Goal: Register for event/course

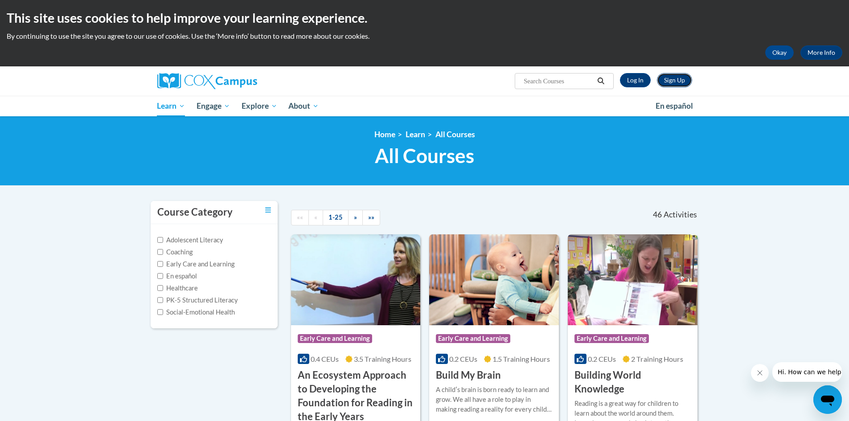
click at [671, 76] on link "Sign Up" at bounding box center [674, 80] width 35 height 14
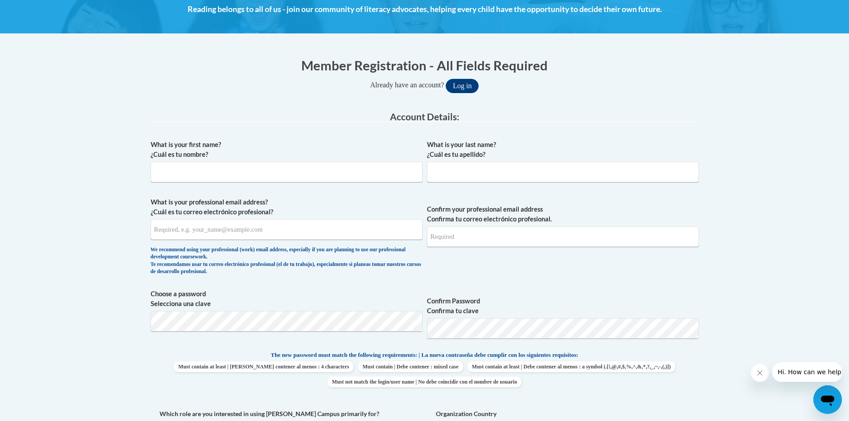
scroll to position [178, 0]
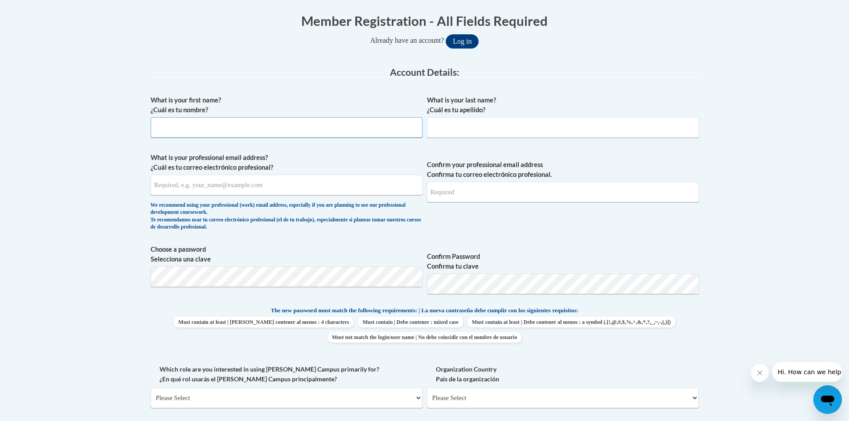
click at [284, 130] on input "What is your first name? ¿Cuál es tu nombre?" at bounding box center [287, 127] width 272 height 21
type input "Kristy"
type input "Strozier"
type input "strozierkr@troup.org"
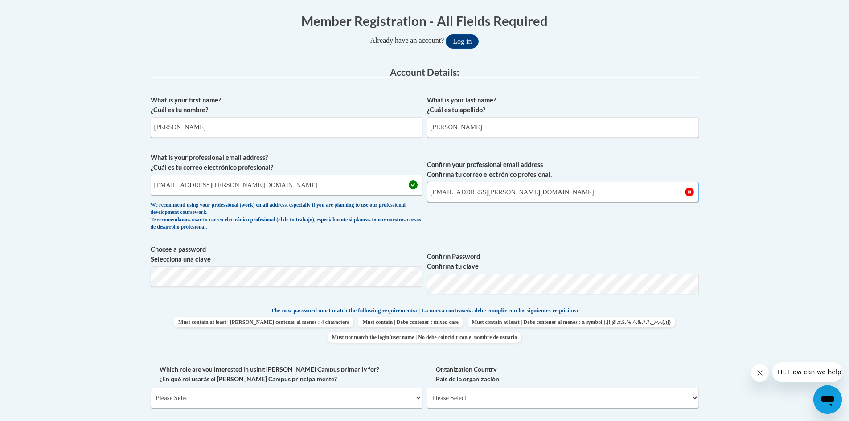
type input "strozierkr@troup.org"
click at [624, 317] on span "Must contain at least | Debe contener al menos : 4 characters Must contain | De…" at bounding box center [425, 330] width 548 height 26
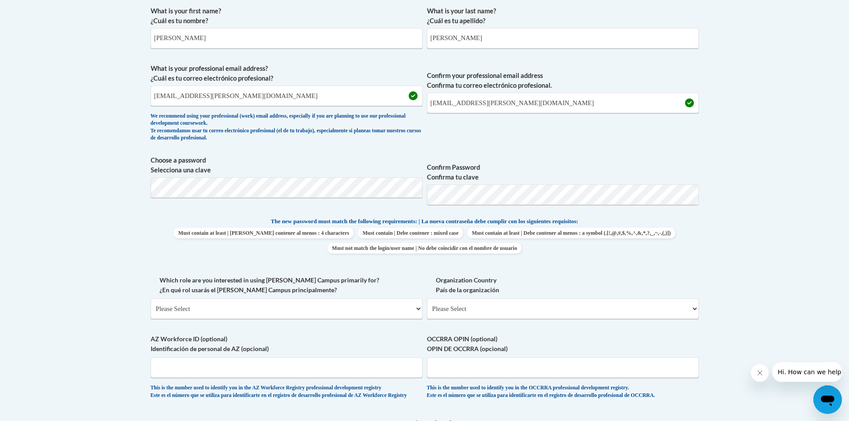
scroll to position [312, 0]
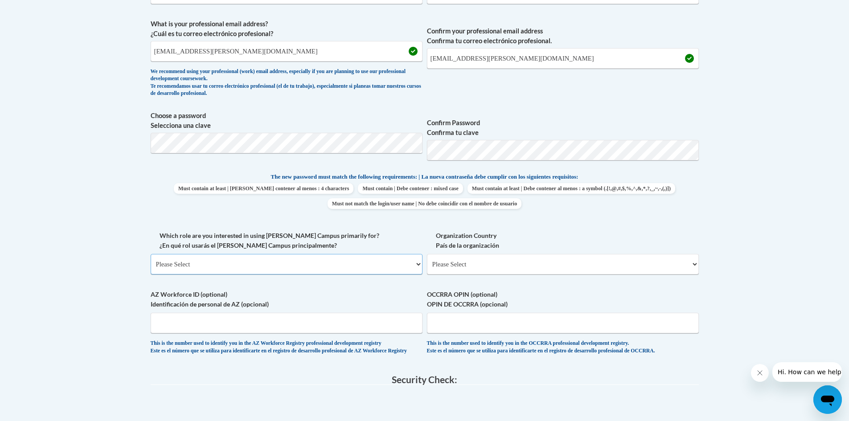
click at [414, 263] on select "Please Select College/University | Colegio/Universidad Community/Nonprofit Part…" at bounding box center [287, 264] width 272 height 21
select select "fbf2d438-af2f-41f8-98f1-81c410e29de3"
click at [151, 254] on select "Please Select College/University | Colegio/Universidad Community/Nonprofit Part…" at bounding box center [287, 264] width 272 height 21
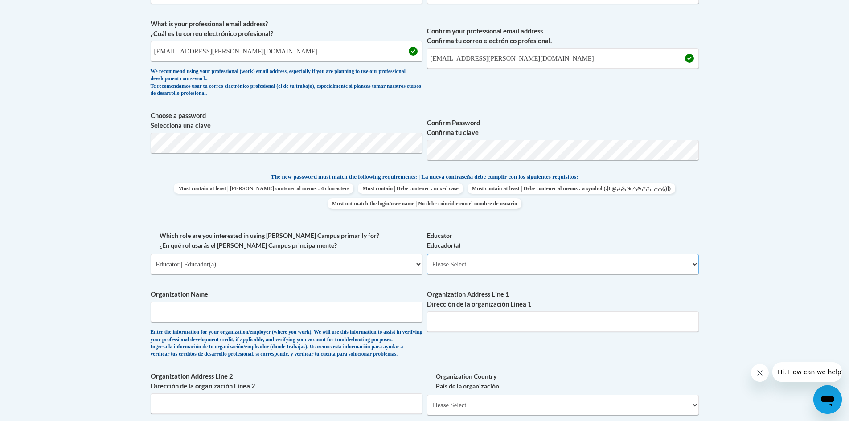
click at [583, 264] on select "Please Select Early Learning/Daycare Teacher/Family Home Care Provider | Maestr…" at bounding box center [563, 264] width 272 height 21
click at [694, 264] on select "Please Select Early Learning/Daycare Teacher/Family Home Care Provider | Maestr…" at bounding box center [563, 264] width 272 height 21
select select "67563ca1-16dc-4830-a7b3-94a34bed3689"
click at [427, 254] on select "Please Select Early Learning/Daycare Teacher/Family Home Care Provider | Maestr…" at bounding box center [563, 264] width 272 height 21
click at [274, 312] on input "Organization Name" at bounding box center [287, 312] width 272 height 21
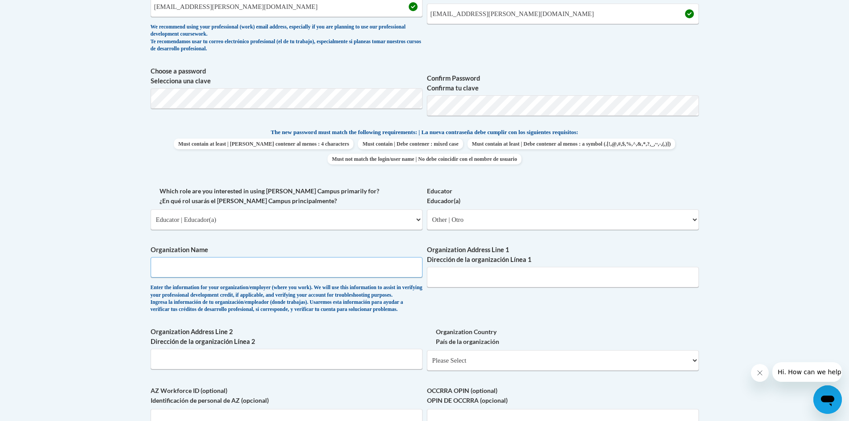
scroll to position [401, 0]
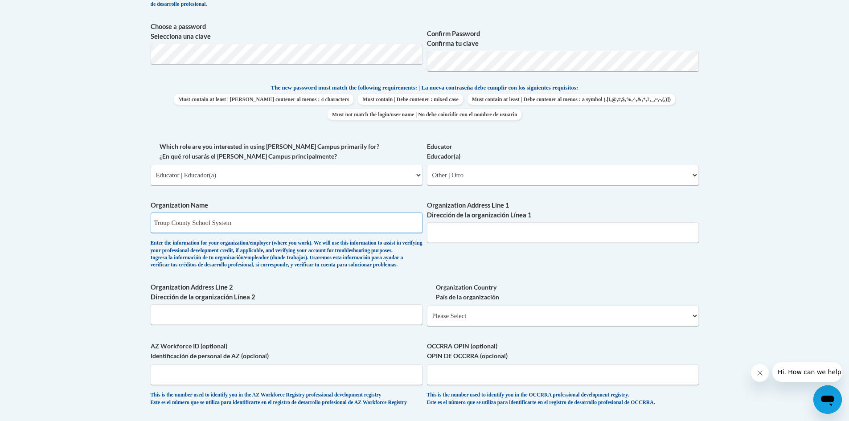
type input "Troup County School System"
click at [542, 227] on input "Organization Address Line 1 Dirección de la organización Línea 1" at bounding box center [563, 232] width 272 height 21
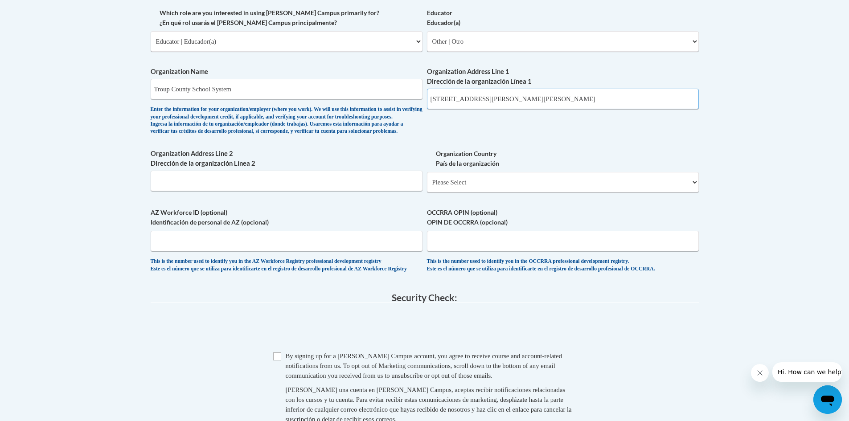
scroll to position [624, 0]
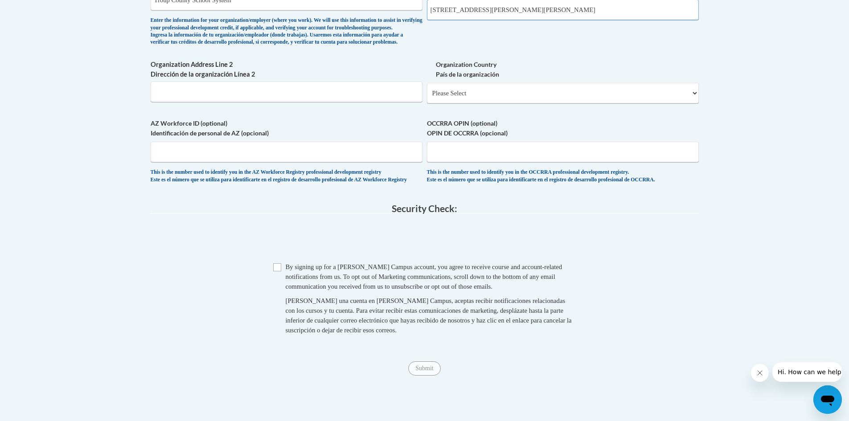
type input "100 N. Davis Rd LaGrange, GA 30241"
click at [276, 271] on input "Checkbox" at bounding box center [277, 267] width 8 height 8
checkbox input "true"
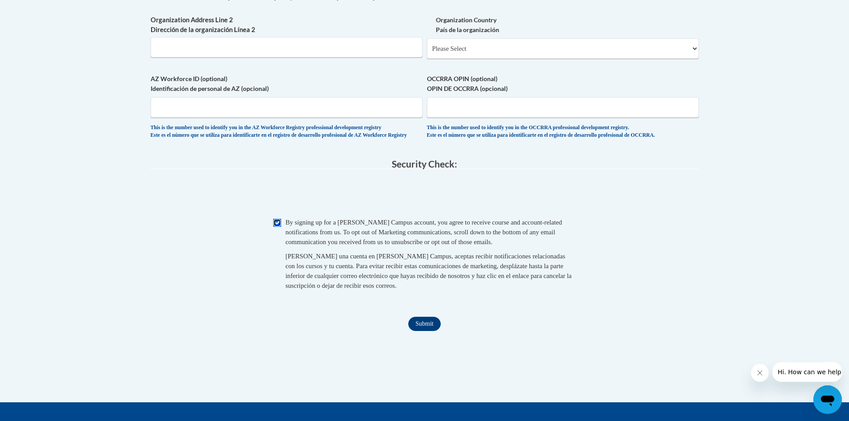
scroll to position [713, 0]
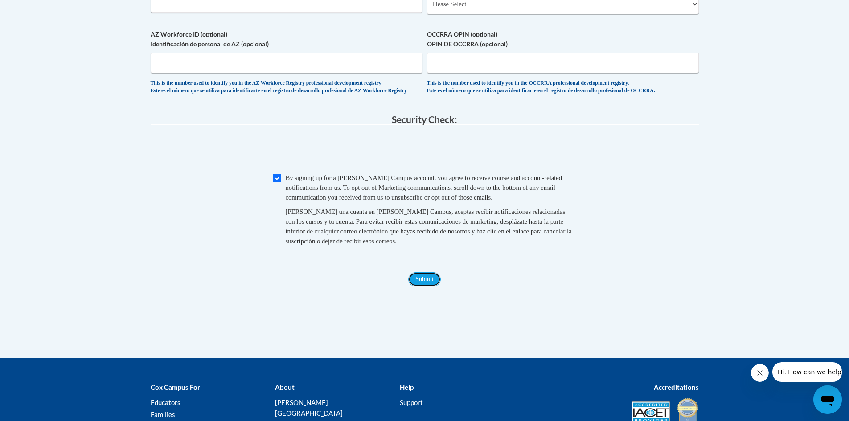
drag, startPoint x: 419, startPoint y: 299, endPoint x: 413, endPoint y: 298, distance: 6.4
click at [419, 287] on input "Submit" at bounding box center [424, 279] width 32 height 14
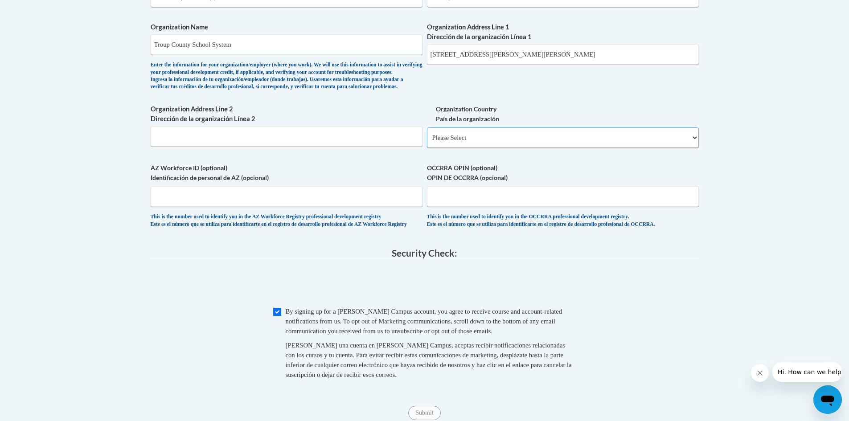
click at [686, 148] on select "Please Select United States | Estados Unidos Outside of the United States | Fue…" at bounding box center [563, 137] width 272 height 21
select select "ad49bcad-a171-4b2e-b99c-48b446064914"
click at [427, 142] on select "Please Select United States | Estados Unidos Outside of the United States | Fue…" at bounding box center [563, 137] width 272 height 21
select select
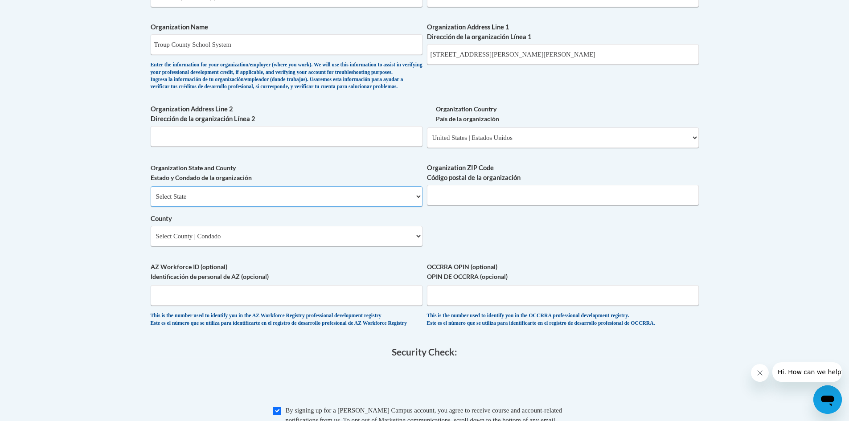
click at [411, 207] on select "Select State Alabama Alaska Arizona Arkansas California Colorado Connecticut De…" at bounding box center [287, 196] width 272 height 21
select select "Georgia"
click at [151, 201] on select "Select State Alabama Alaska Arizona Arkansas California Colorado Connecticut De…" at bounding box center [287, 196] width 272 height 21
click at [418, 246] on select "Select County Appling Atkinson Bacon Baker Baldwin Banks Barrow Bartow Ben Hill…" at bounding box center [287, 236] width 272 height 21
select select "Troup"
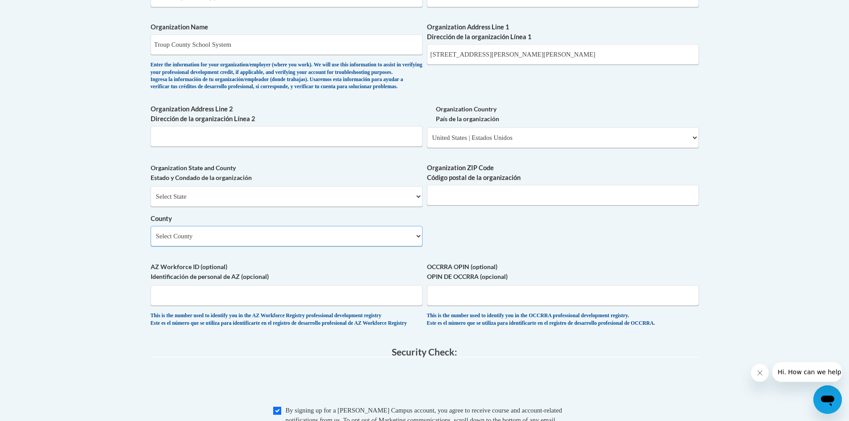
click at [151, 241] on select "Select County Appling Atkinson Bacon Baker Baldwin Banks Barrow Bartow Ben Hill…" at bounding box center [287, 236] width 272 height 21
click at [550, 58] on input "100 N. Davis Rd LaGrange, GA 30241" at bounding box center [563, 54] width 272 height 21
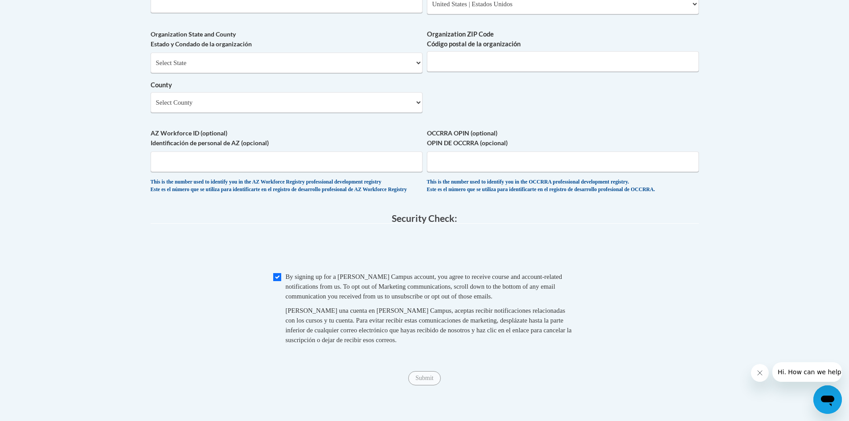
scroll to position [758, 0]
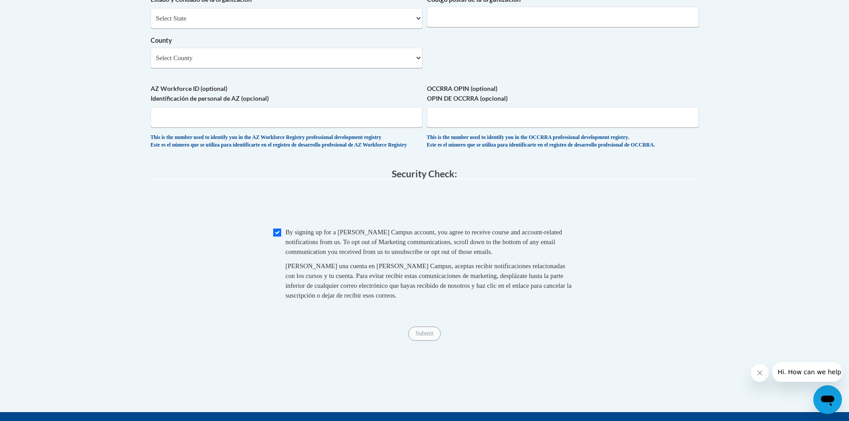
type input "100 N. Davis Rd LaGrange"
click at [257, 127] on input "AZ Workforce ID (optional) Identificación de personal de AZ (opcional)" at bounding box center [287, 117] width 272 height 21
click at [460, 127] on input "OCCRRA OPIN (optional) OPIN DE OCCRRA (opcional)" at bounding box center [563, 117] width 272 height 21
click at [279, 237] on input "Checkbox" at bounding box center [277, 233] width 8 height 8
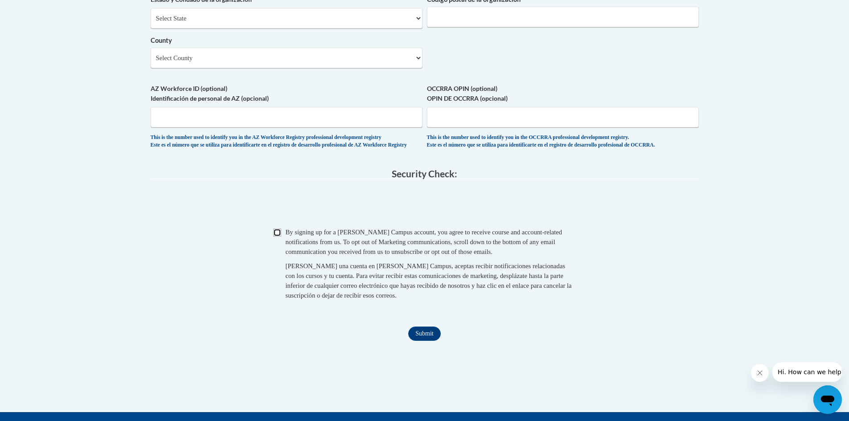
checkbox input "true"
click at [430, 341] on input "Submit" at bounding box center [424, 334] width 32 height 14
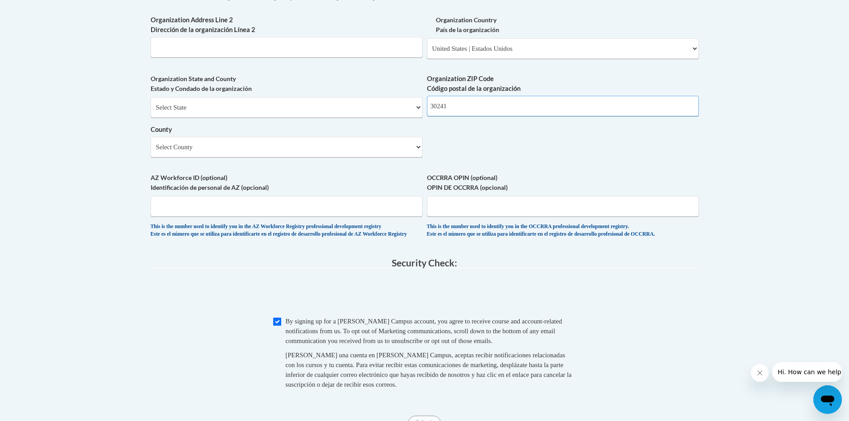
type input "30241"
drag, startPoint x: 637, startPoint y: 318, endPoint x: 632, endPoint y: 319, distance: 5.4
click at [636, 312] on span "0cAFcWeA7rBkFKaNxB_Ft8XNB4hoaj4ppqgaq99XjZyHTN-McTXBNehoynWvCfhg27ge-42VSbYfzFz…" at bounding box center [425, 294] width 548 height 35
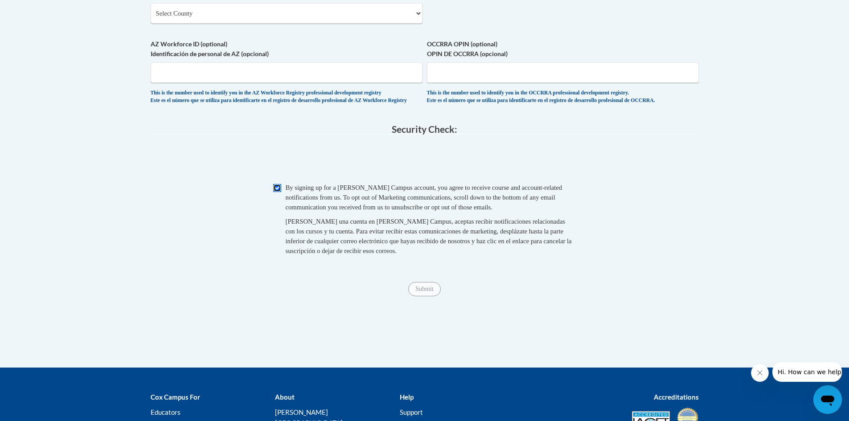
click at [275, 192] on input "Checkbox" at bounding box center [277, 188] width 8 height 8
checkbox input "true"
click at [420, 296] on input "Submit" at bounding box center [424, 289] width 32 height 14
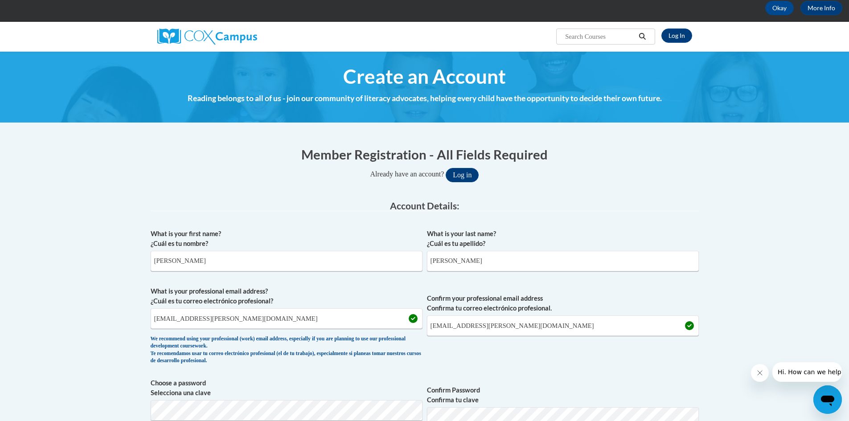
scroll to position [89, 0]
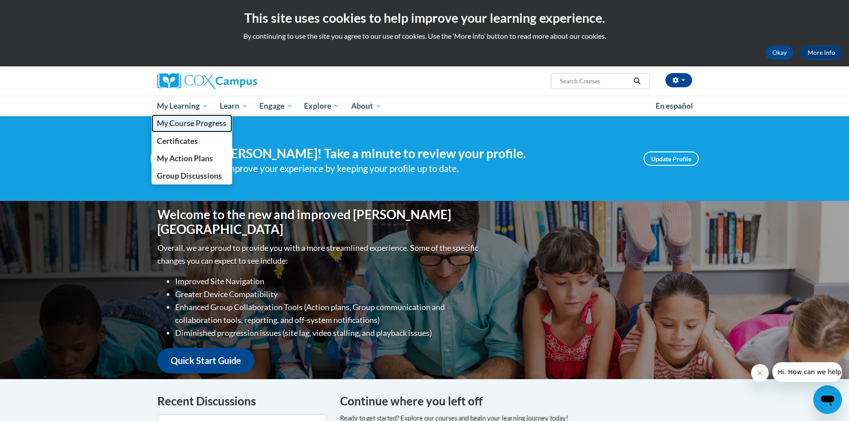
click at [173, 122] on span "My Course Progress" at bounding box center [192, 123] width 70 height 9
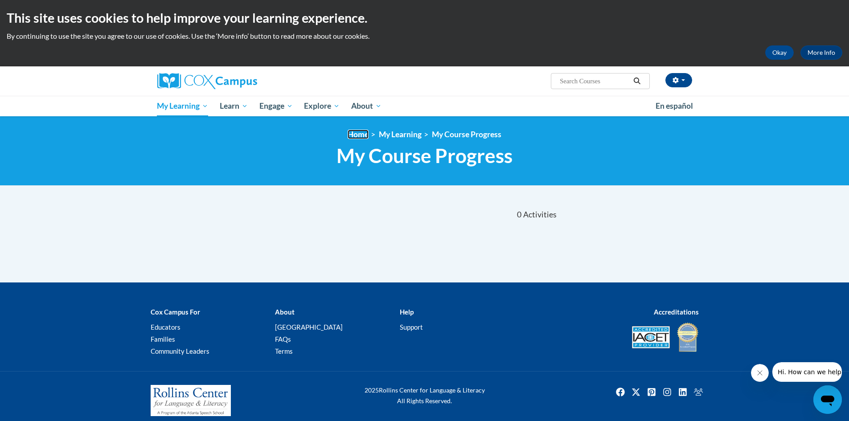
click at [356, 132] on link "Home" at bounding box center [358, 134] width 21 height 9
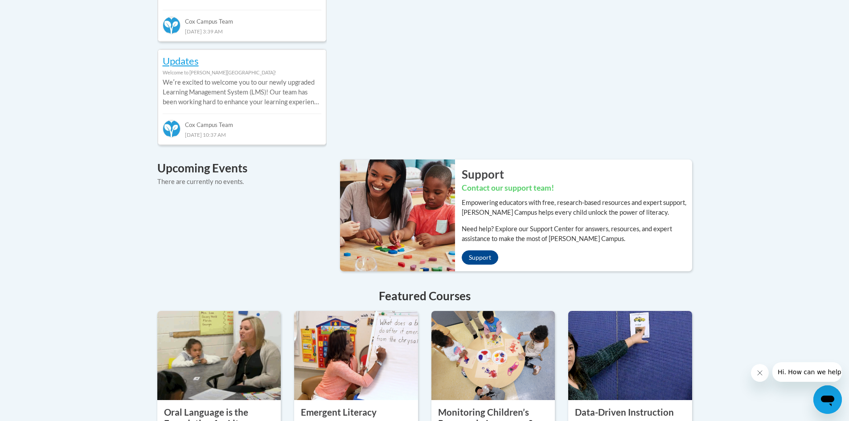
scroll to position [624, 0]
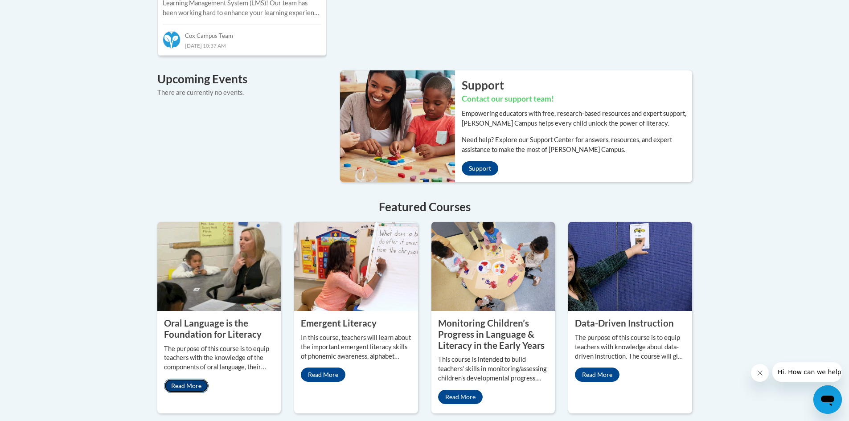
click at [193, 379] on link "Read More" at bounding box center [186, 386] width 45 height 14
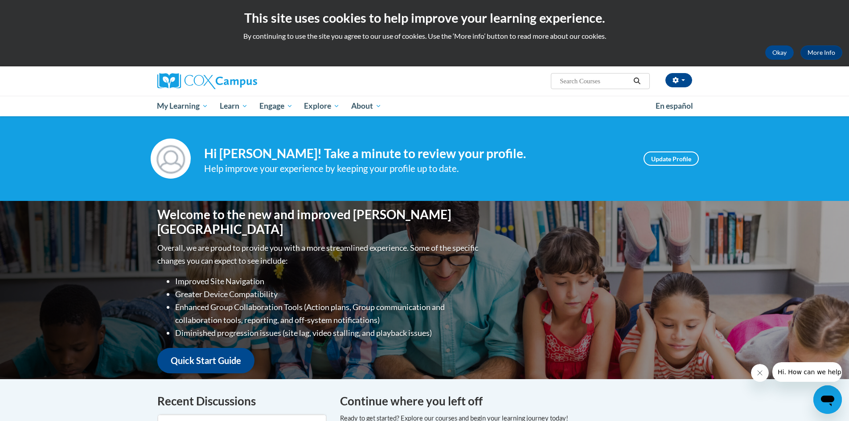
scroll to position [45, 0]
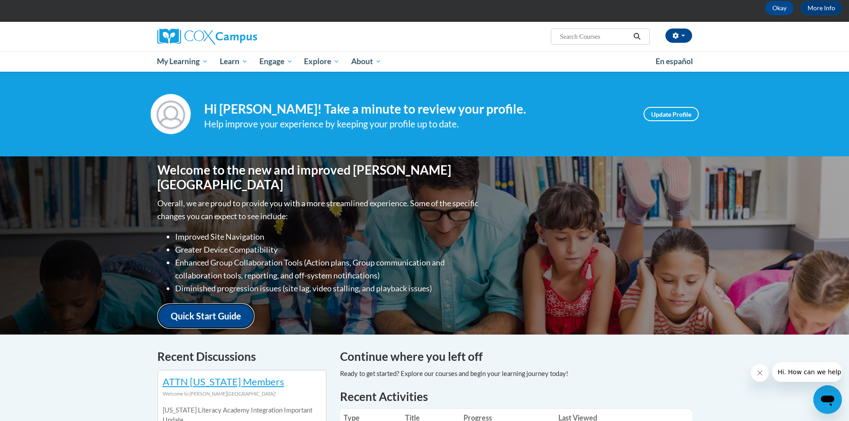
click at [206, 308] on link "Quick Start Guide" at bounding box center [205, 316] width 97 height 25
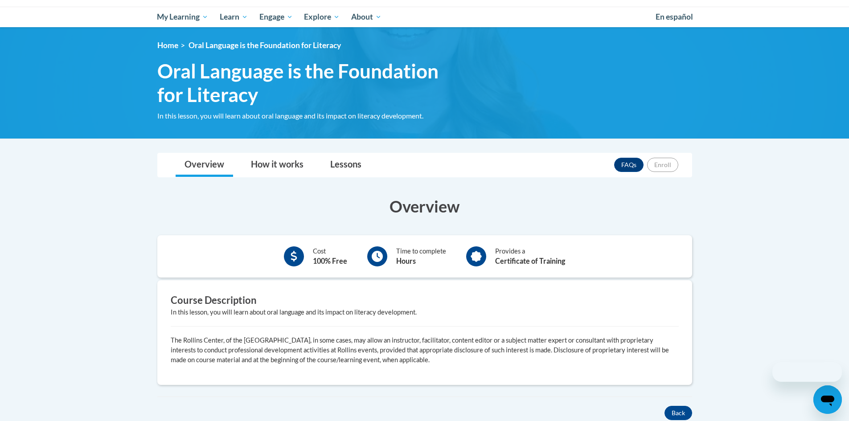
scroll to position [178, 0]
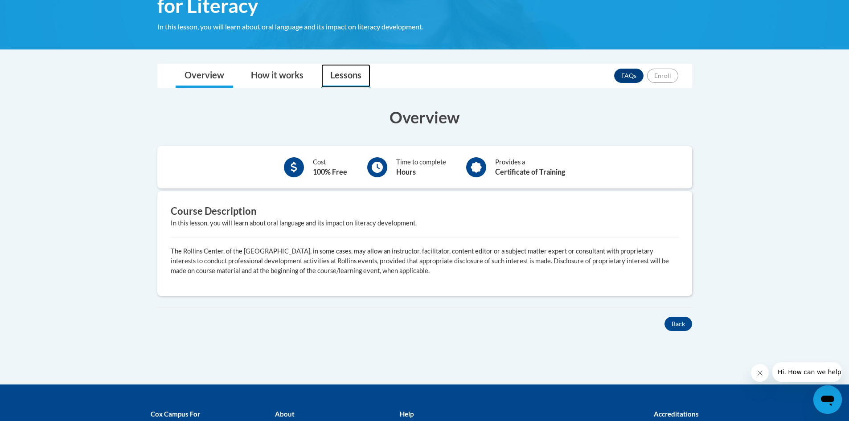
click at [345, 71] on link "Lessons" at bounding box center [345, 76] width 49 height 24
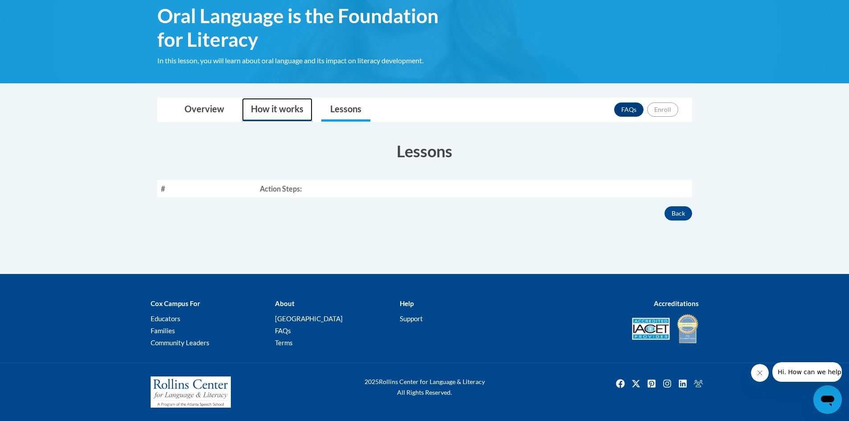
click at [270, 107] on link "How it works" at bounding box center [277, 110] width 70 height 24
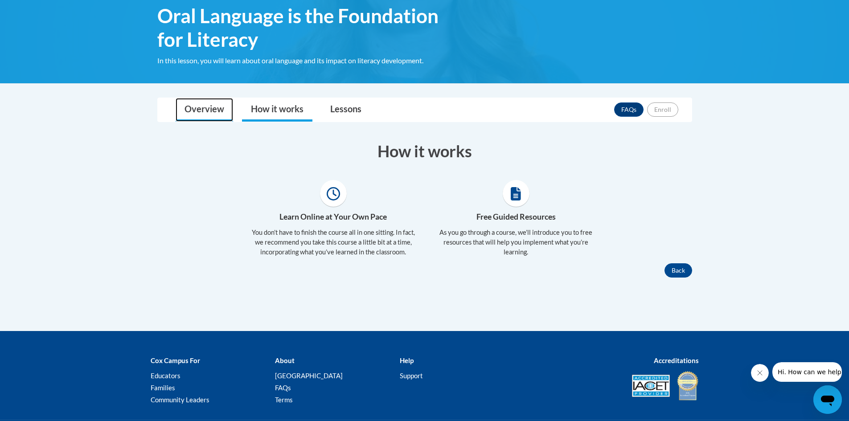
click at [211, 111] on link "Overview" at bounding box center [205, 110] width 58 height 24
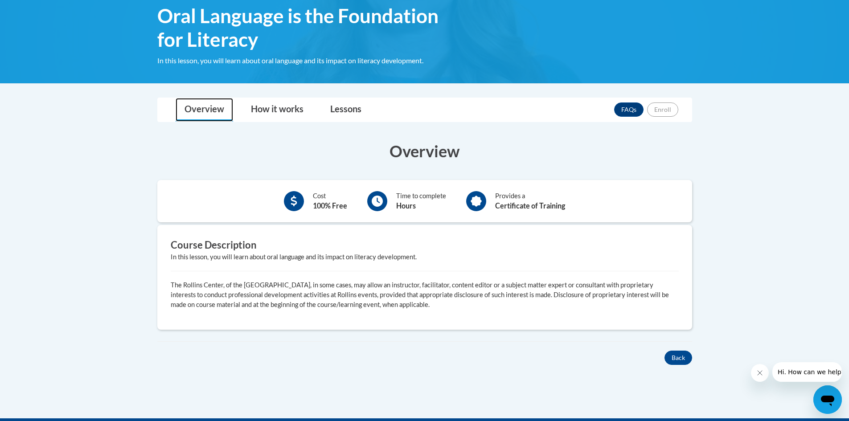
scroll to position [234, 0]
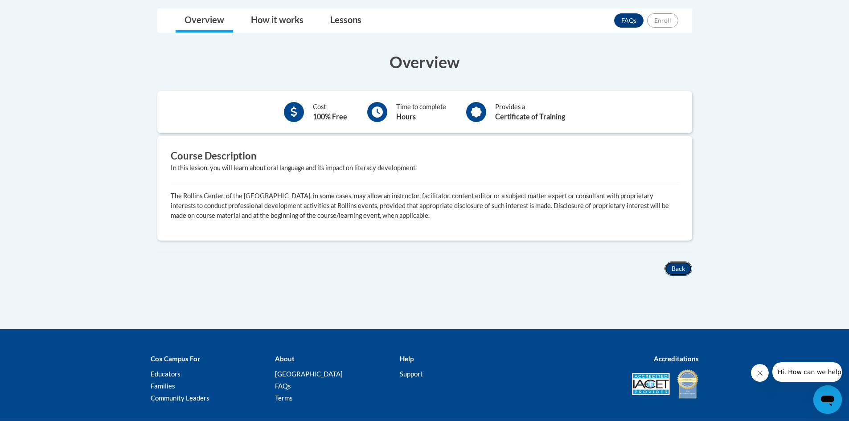
click at [680, 266] on button "Back" at bounding box center [679, 269] width 28 height 14
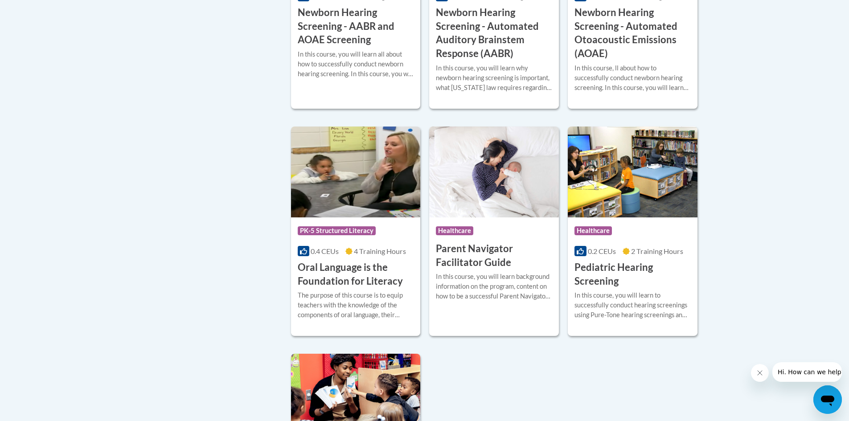
scroll to position [1828, 0]
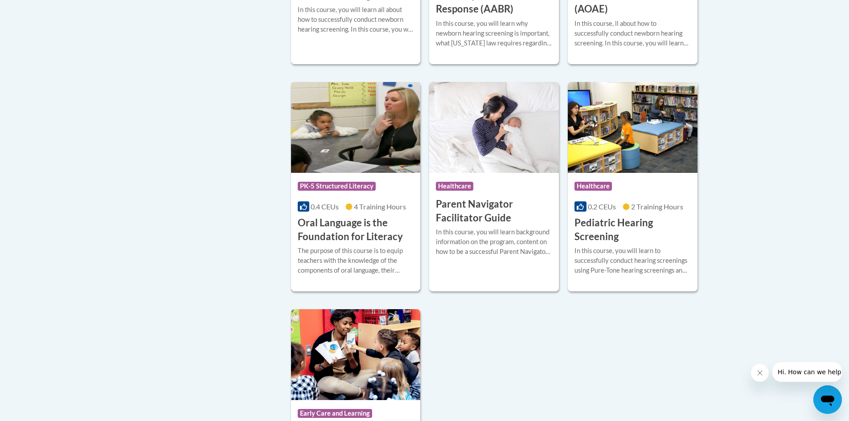
click at [322, 236] on h3 "Oral Language is the Foundation for Literacy" at bounding box center [356, 230] width 116 height 28
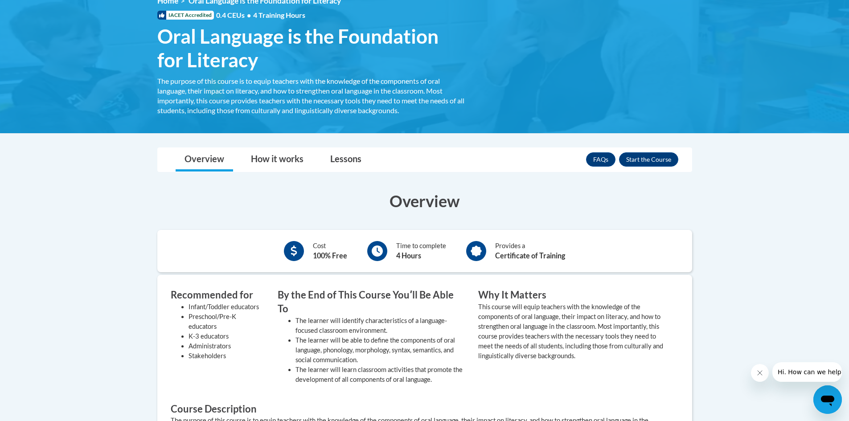
scroll to position [178, 0]
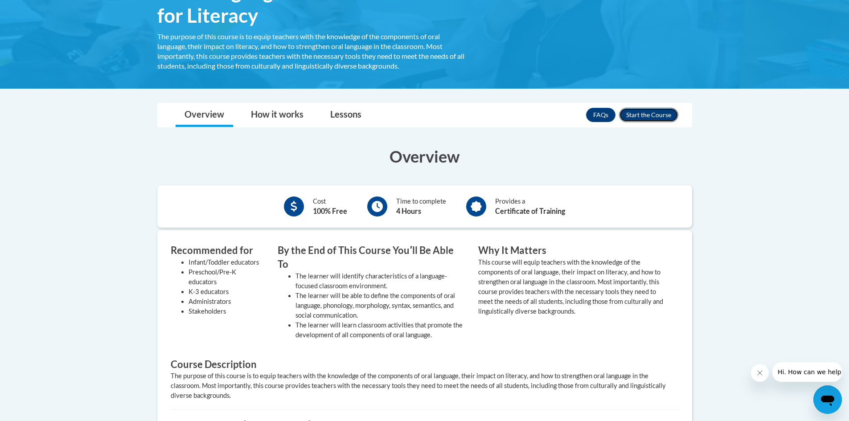
click at [644, 111] on button "Enroll" at bounding box center [648, 115] width 59 height 14
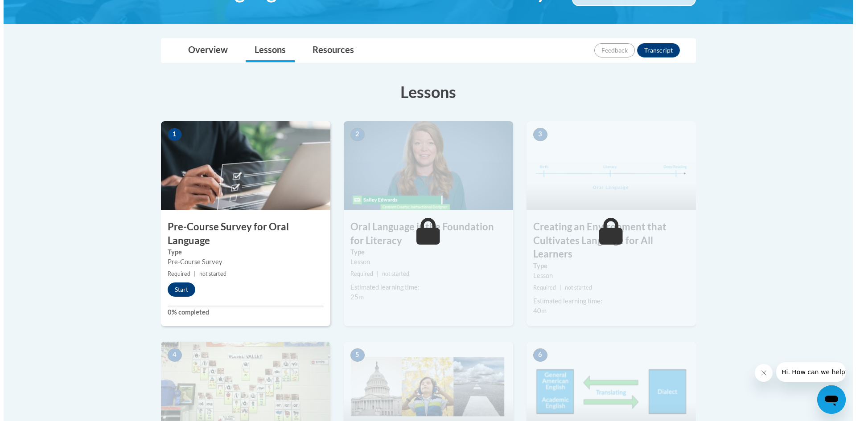
scroll to position [134, 0]
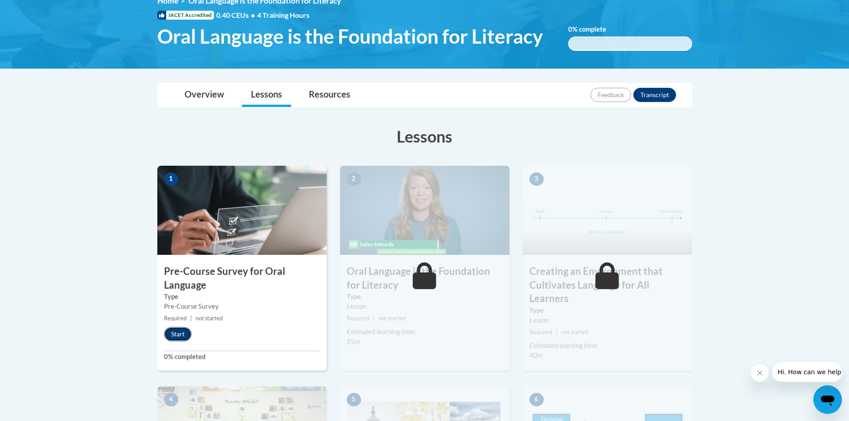
click at [175, 337] on button "Start" at bounding box center [178, 334] width 28 height 14
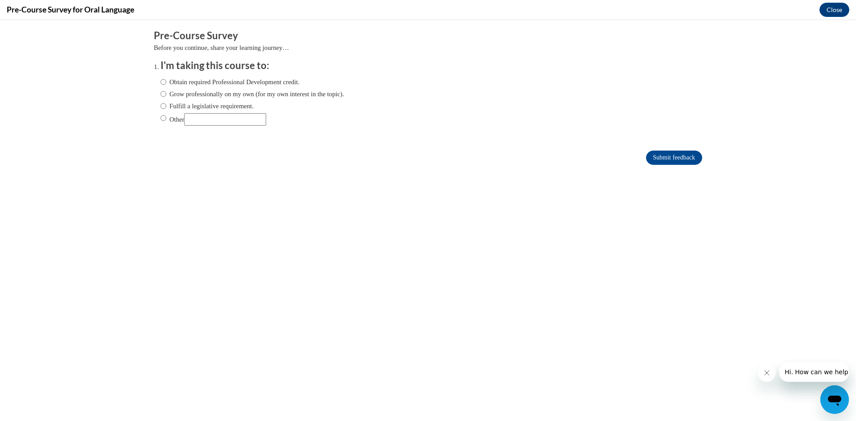
scroll to position [0, 0]
click at [160, 107] on input "Fulfill a legislative requirement." at bounding box center [163, 106] width 6 height 10
radio input "true"
click at [652, 156] on input "Submit feedback" at bounding box center [674, 158] width 56 height 14
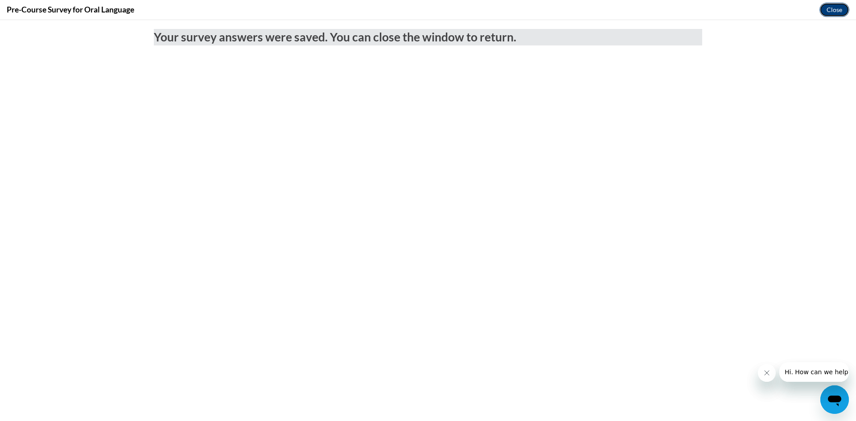
click at [830, 10] on button "Close" at bounding box center [834, 10] width 30 height 14
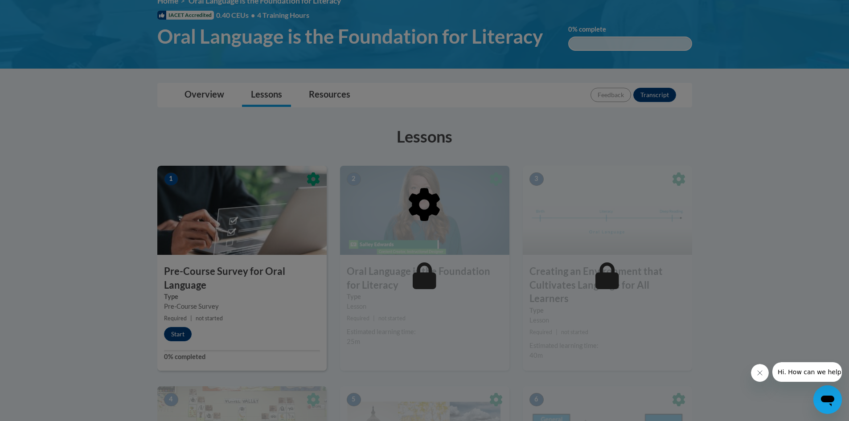
click at [757, 371] on icon "Close message from company" at bounding box center [759, 373] width 7 height 7
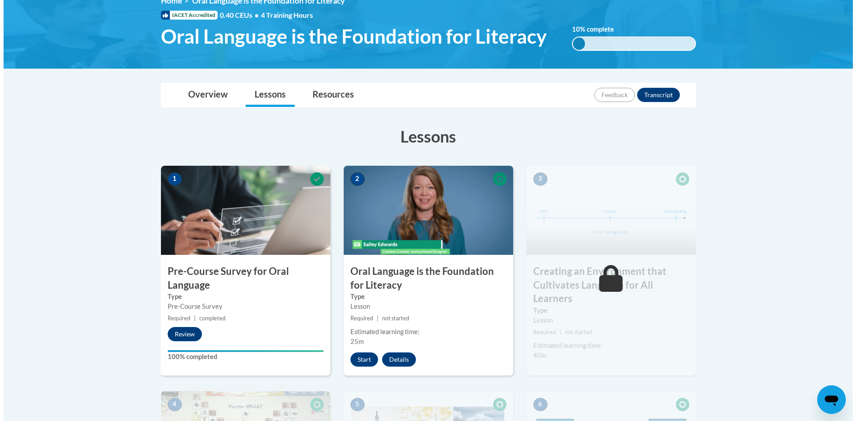
scroll to position [178, 0]
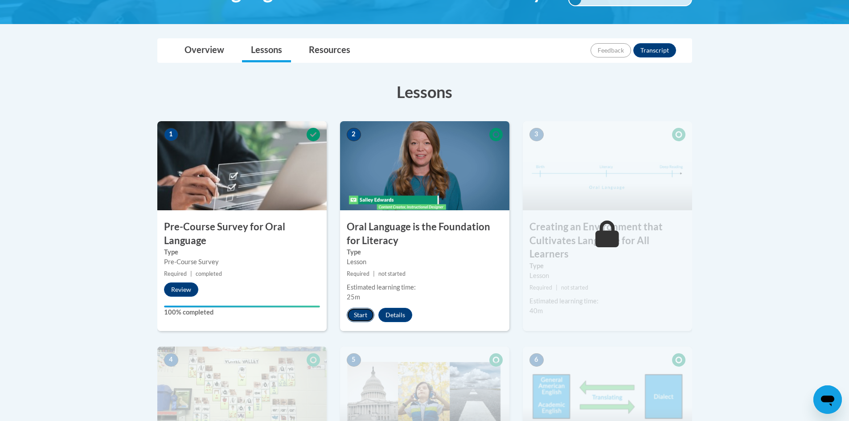
click at [356, 311] on button "Start" at bounding box center [361, 315] width 28 height 14
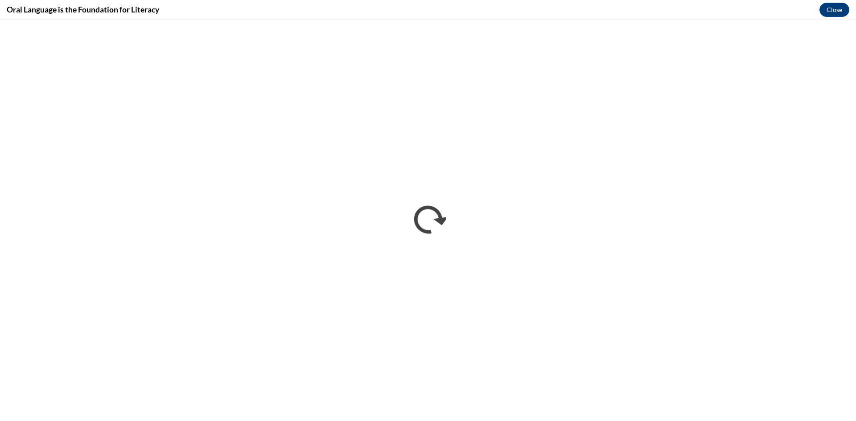
scroll to position [0, 0]
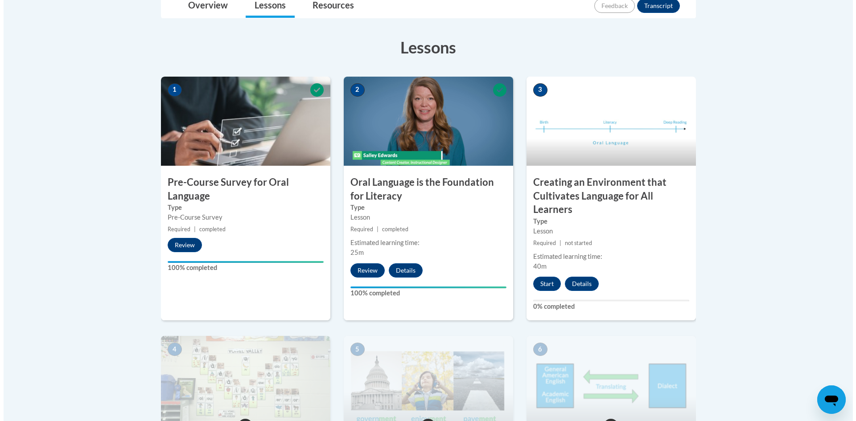
scroll to position [267, 0]
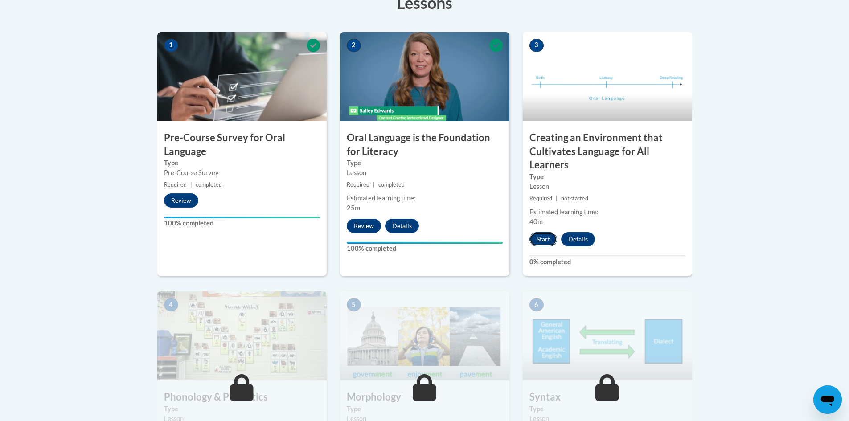
click at [537, 237] on button "Start" at bounding box center [544, 239] width 28 height 14
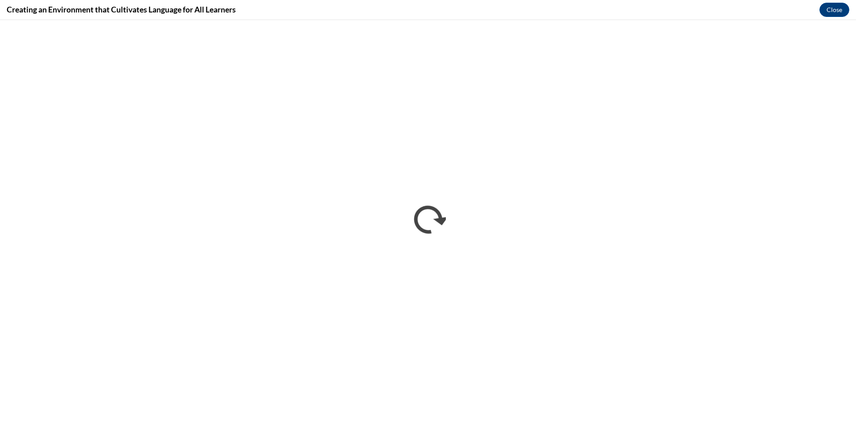
scroll to position [0, 0]
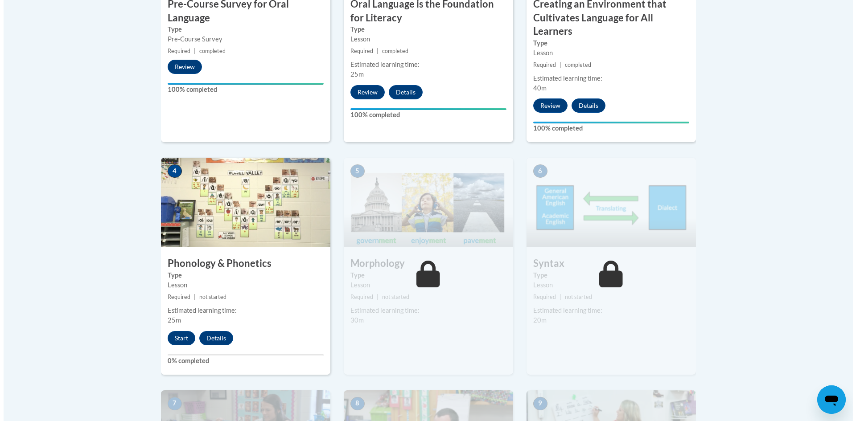
scroll to position [446, 0]
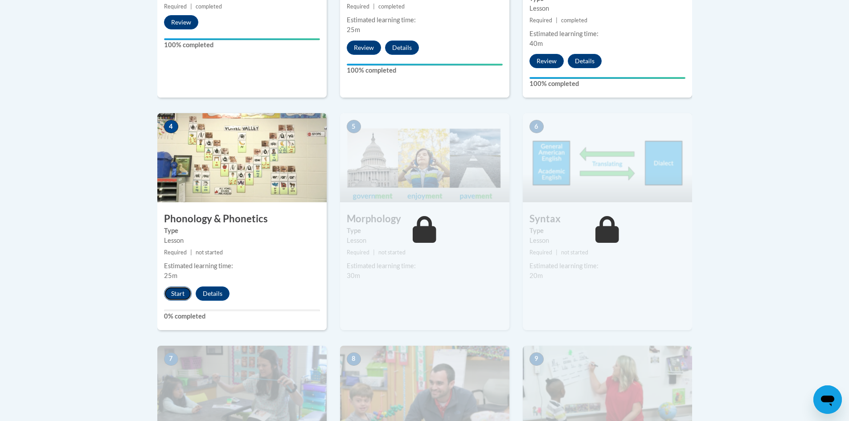
click at [174, 291] on button "Start" at bounding box center [178, 294] width 28 height 14
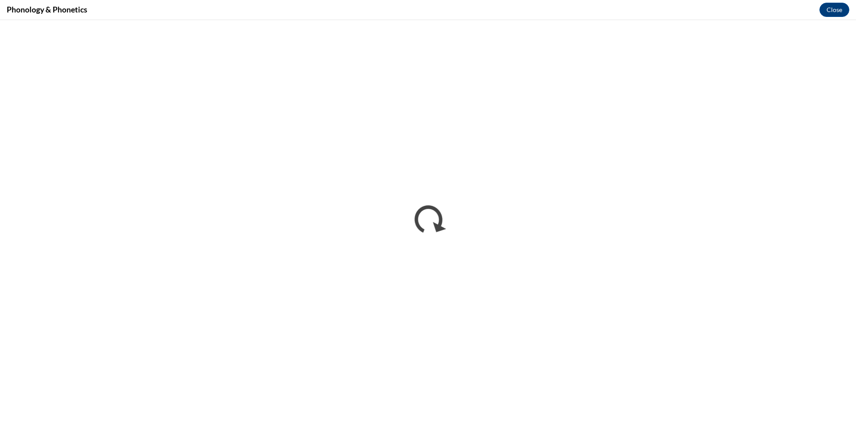
scroll to position [0, 0]
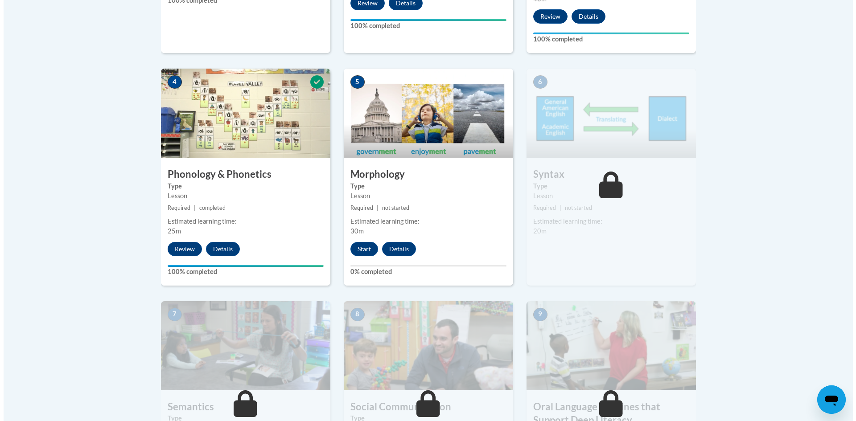
scroll to position [535, 0]
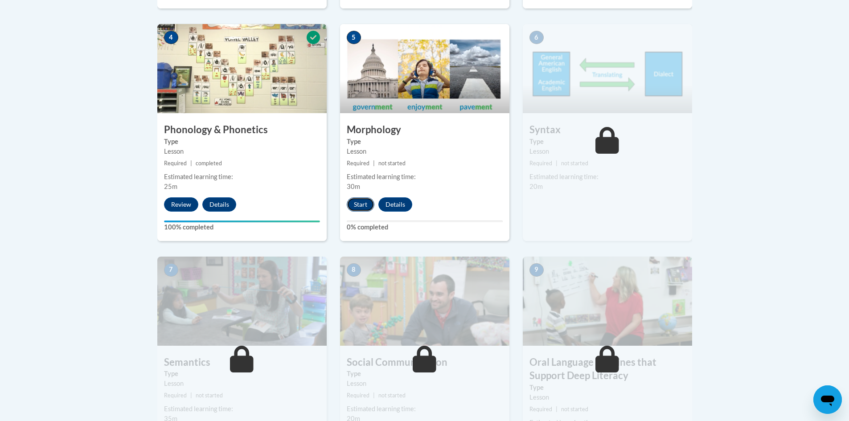
click at [361, 204] on button "Start" at bounding box center [361, 204] width 28 height 14
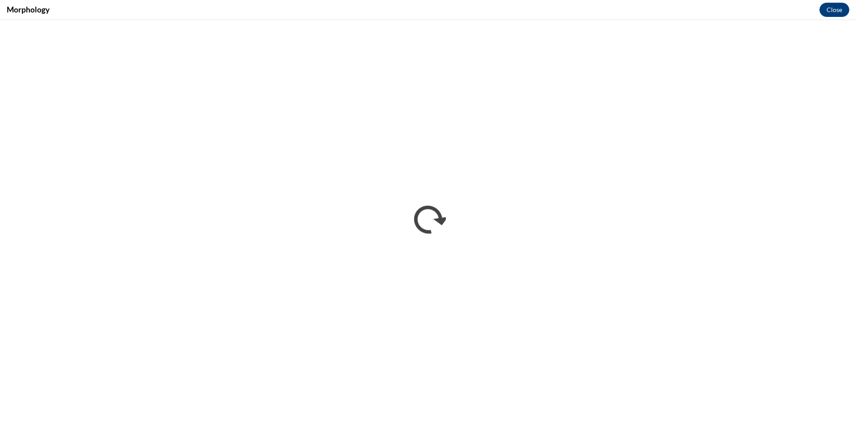
scroll to position [0, 0]
